Goal: Check status: Check status

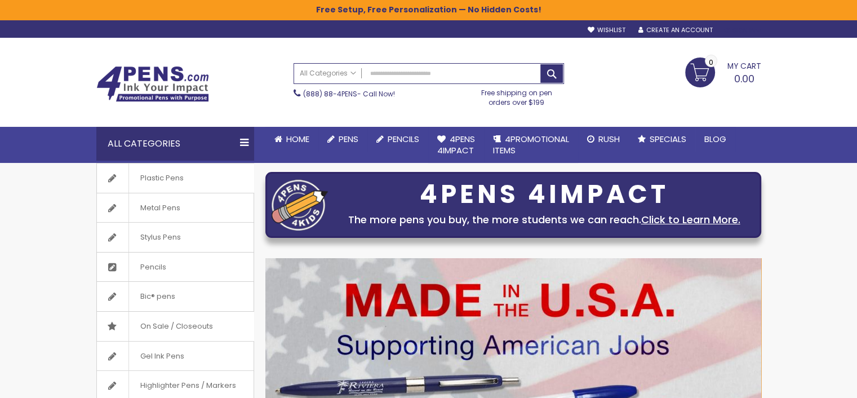
type input "**********"
click at [744, 30] on div "Sign In" at bounding box center [741, 30] width 37 height 8
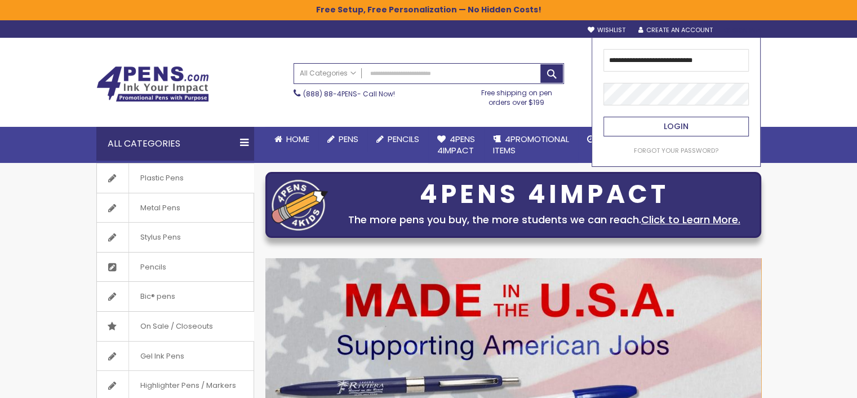
click at [668, 123] on span "Login" at bounding box center [676, 126] width 25 height 11
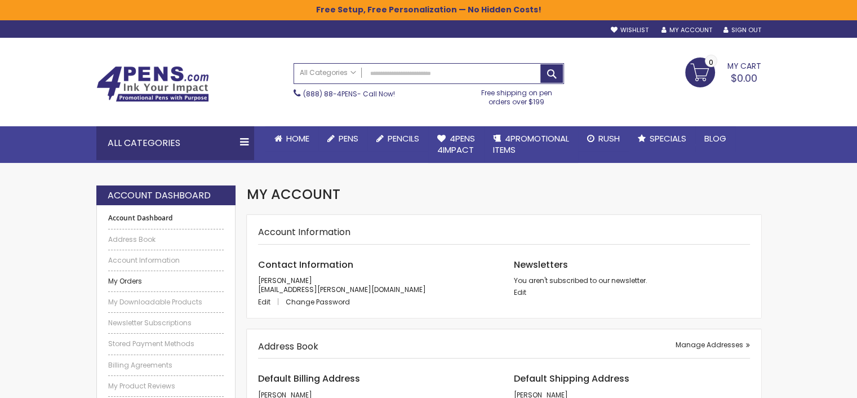
click at [129, 281] on link "My Orders" at bounding box center [166, 281] width 116 height 9
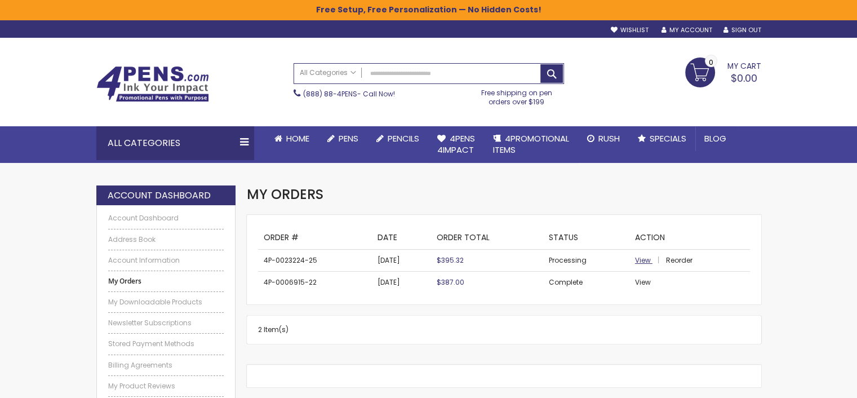
click at [642, 259] on span "View" at bounding box center [643, 260] width 16 height 10
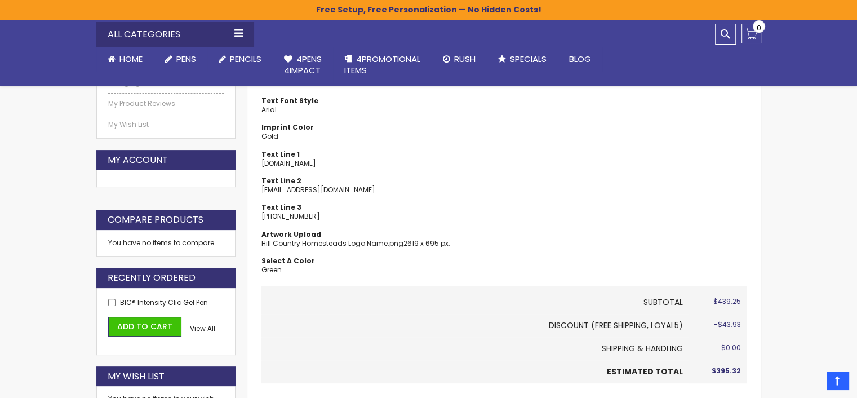
scroll to position [338, 0]
